Goal: Task Accomplishment & Management: Manage account settings

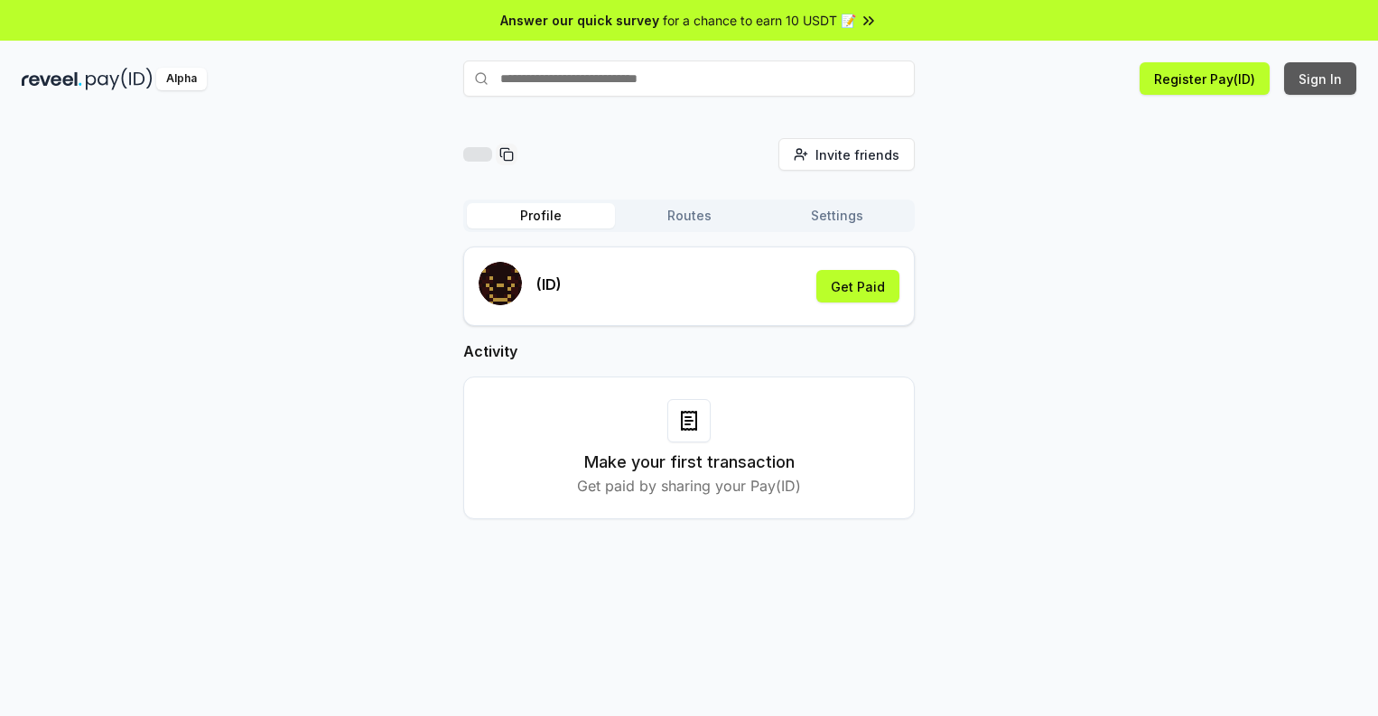
click at [1321, 79] on button "Sign In" at bounding box center [1320, 78] width 72 height 33
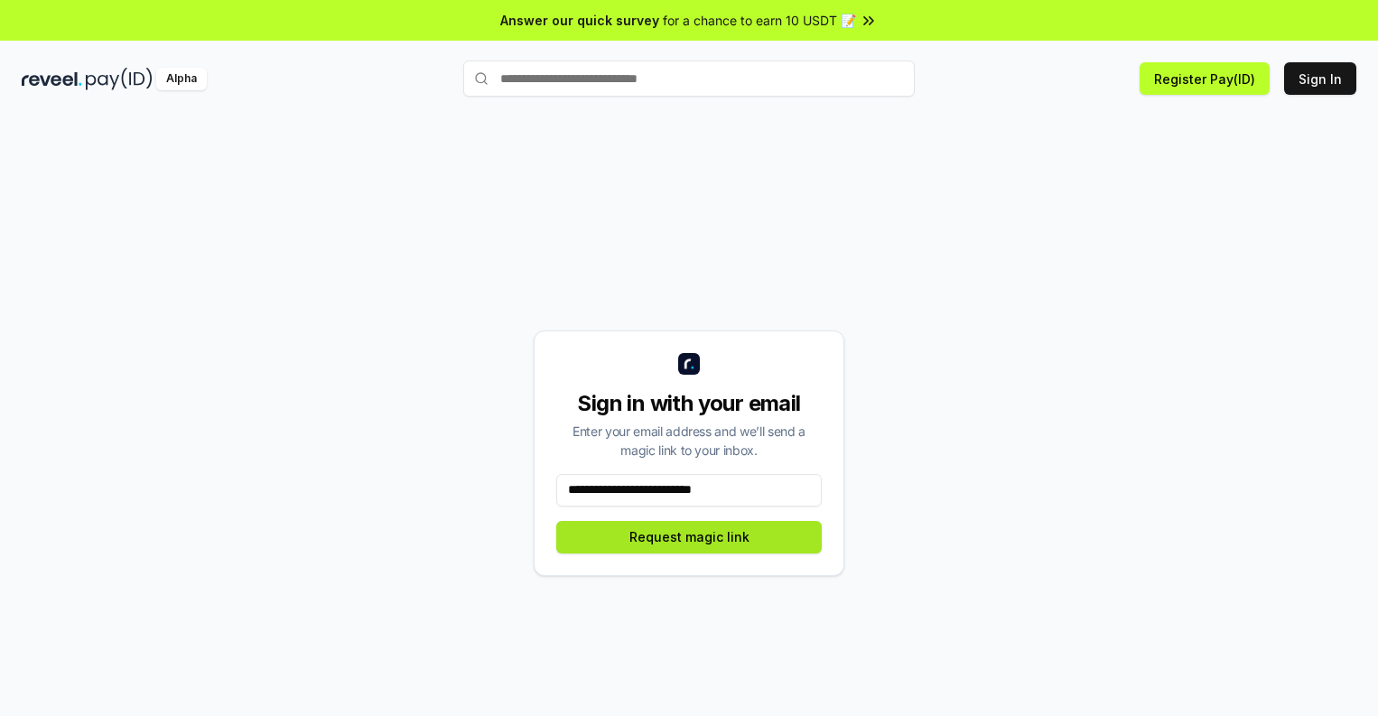
type input "**********"
click at [689, 536] on button "Request magic link" at bounding box center [688, 537] width 265 height 33
